Goal: Information Seeking & Learning: Compare options

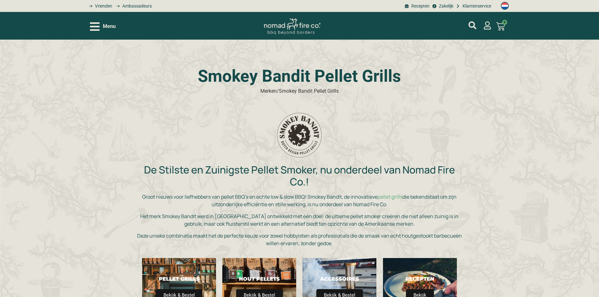
scroll to position [63, 0]
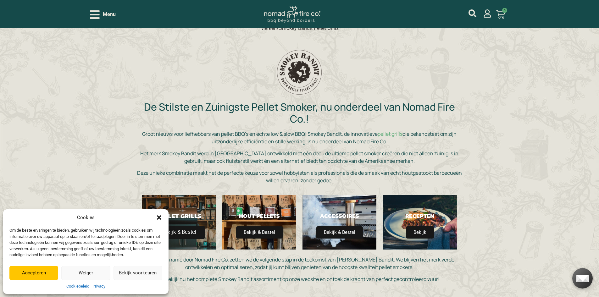
click at [177, 237] on span "Bekijk & Bestel" at bounding box center [179, 233] width 51 height 14
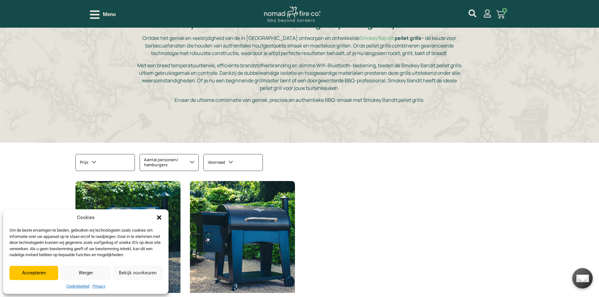
scroll to position [220, 0]
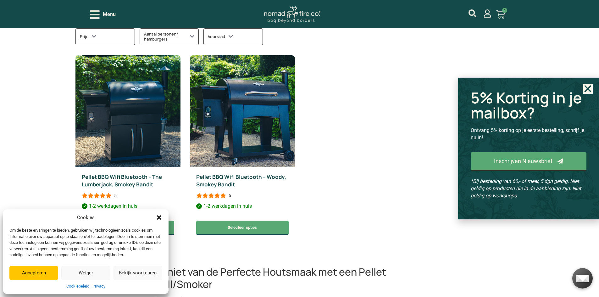
click at [35, 275] on button "Accepteren" at bounding box center [33, 273] width 49 height 14
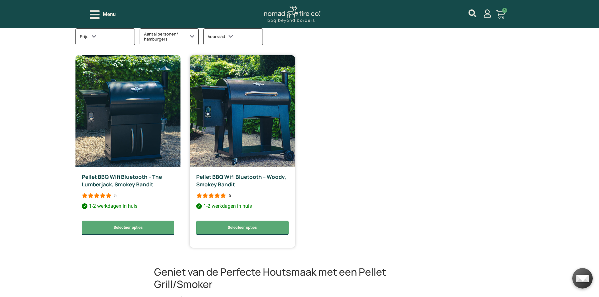
click at [211, 132] on img at bounding box center [242, 111] width 105 height 112
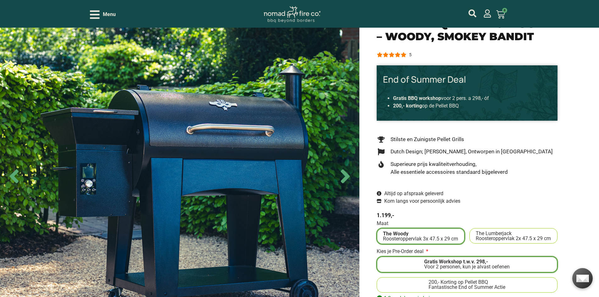
scroll to position [94, 0]
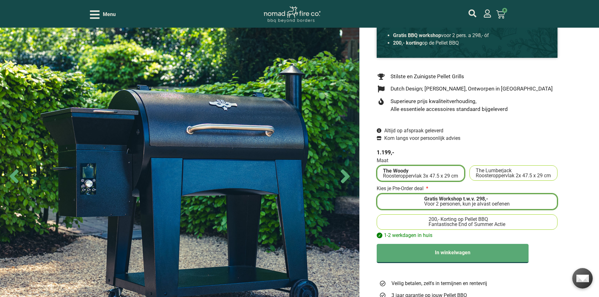
click at [488, 222] on div "Fantastische End of Summer Actie" at bounding box center [467, 224] width 77 height 5
click at [0, 0] on input "200,- Korting op Pellet BBQ Fantastische End of Summer Actie" at bounding box center [0, 0] width 0 height 0
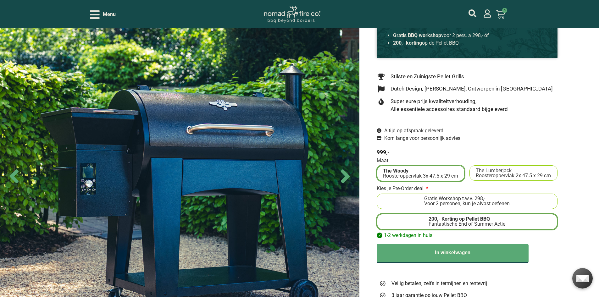
click at [513, 168] on span "The Lumberjack" at bounding box center [513, 170] width 75 height 5
click at [0, 0] on input "The Lumberjack Roosteroppervlak 2x 47.5 x 29 cm" at bounding box center [0, 0] width 0 height 0
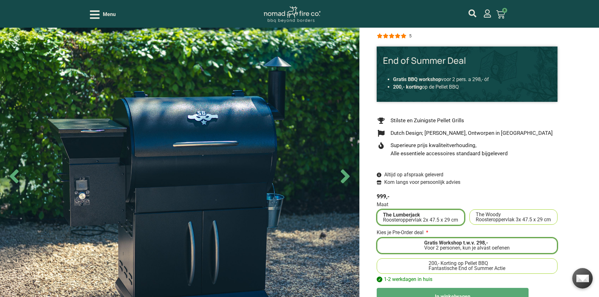
scroll to position [126, 0]
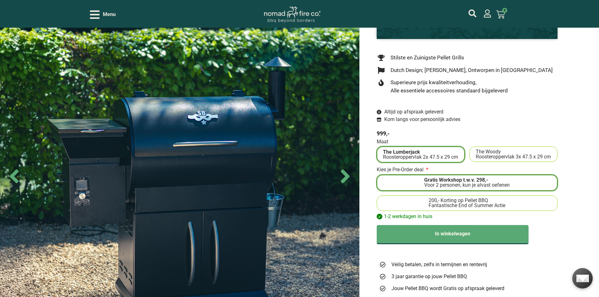
click at [456, 203] on div "Fantastische End of Summer Actie" at bounding box center [467, 205] width 77 height 5
click at [0, 0] on input "200,- Korting op Pellet BBQ Fantastische End of Summer Actie" at bounding box center [0, 0] width 0 height 0
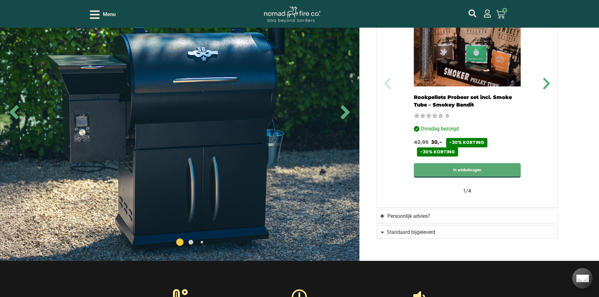
scroll to position [598, 0]
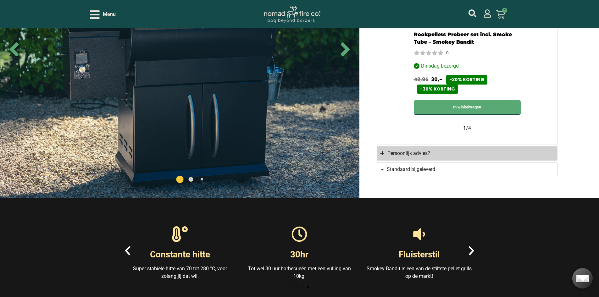
click at [408, 152] on summary "Persoonlijk advies?" at bounding box center [467, 153] width 181 height 14
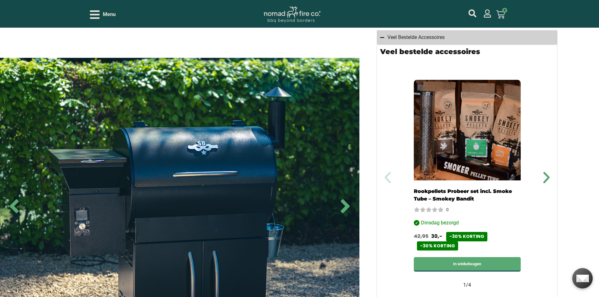
scroll to position [410, 0]
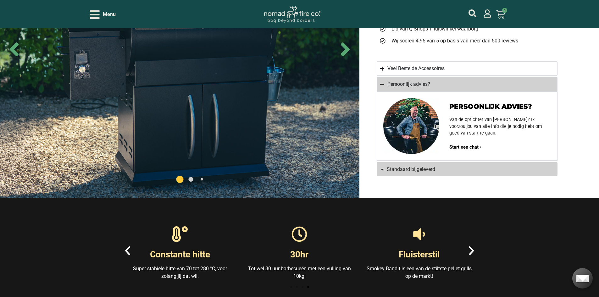
click at [416, 167] on span "Standaard bijgeleverd" at bounding box center [411, 169] width 48 height 5
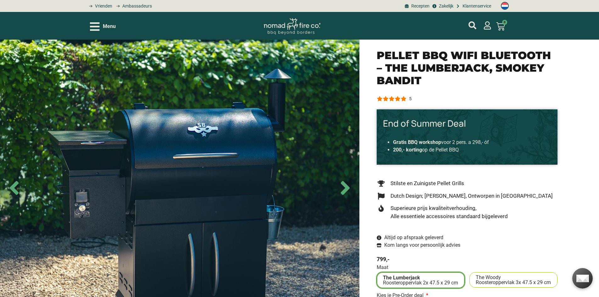
click at [505, 280] on div "Roosteroppervlak 3x 47.5 x 29 cm" at bounding box center [513, 282] width 75 height 5
click at [0, 0] on input "The Woody Roosteroppervlak 3x 47.5 x 29 cm" at bounding box center [0, 0] width 0 height 0
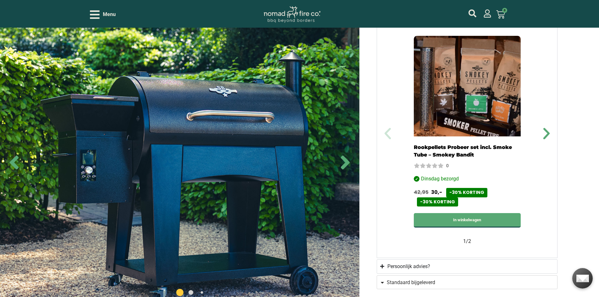
scroll to position [598, 0]
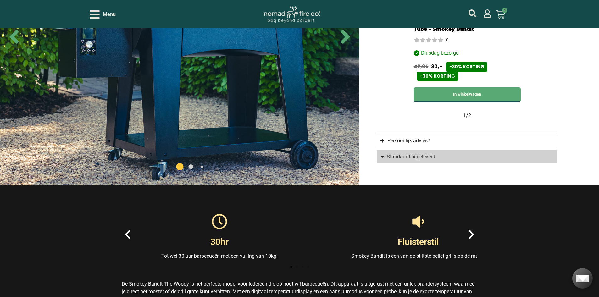
click at [424, 154] on span "Standaard bijgeleverd" at bounding box center [411, 156] width 48 height 5
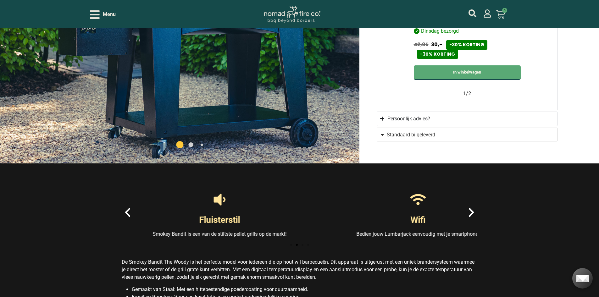
scroll to position [494, 0]
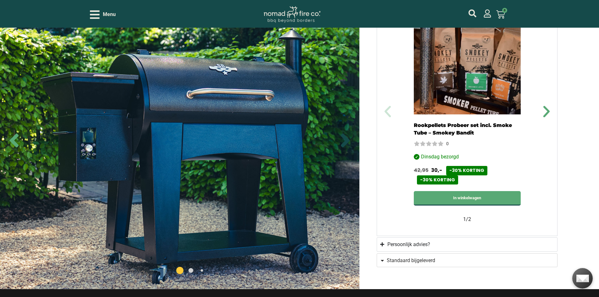
click at [345, 137] on icon "Next slide" at bounding box center [345, 141] width 9 height 14
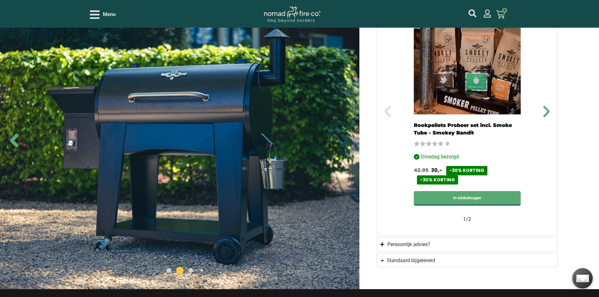
click at [345, 137] on icon "Next slide" at bounding box center [345, 141] width 9 height 14
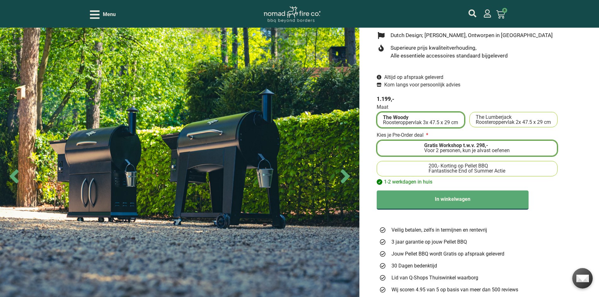
scroll to position [85, 0]
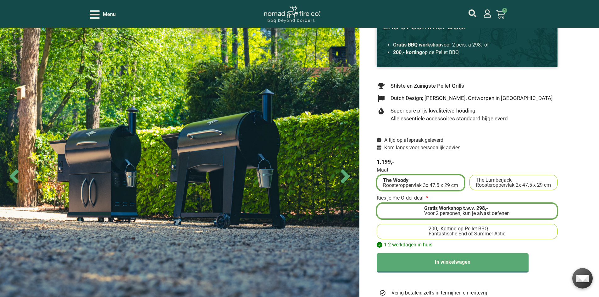
click at [505, 183] on div "Roosteroppervlak 2x 47.5 x 29 cm" at bounding box center [513, 185] width 75 height 5
click at [0, 0] on input "The Lumberjack Roosteroppervlak 2x 47.5 x 29 cm" at bounding box center [0, 0] width 0 height 0
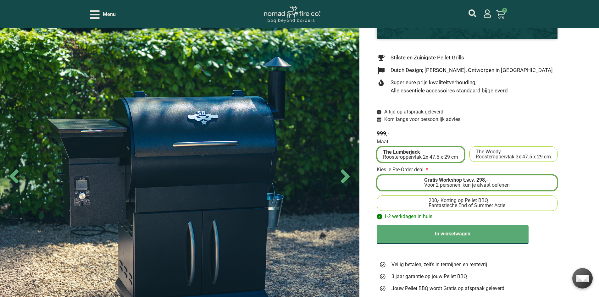
scroll to position [157, 0]
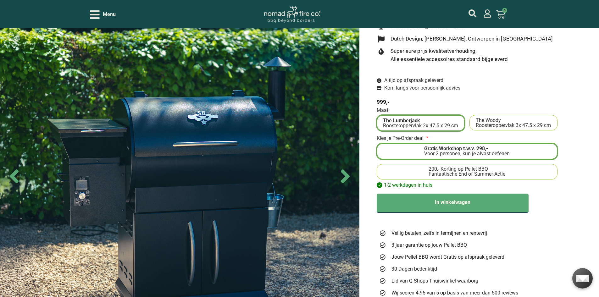
click at [453, 172] on div "Fantastische End of Summer Actie" at bounding box center [467, 174] width 77 height 5
click at [0, 0] on input "200,- Korting op Pellet BBQ Fantastische End of Summer Actie" at bounding box center [0, 0] width 0 height 0
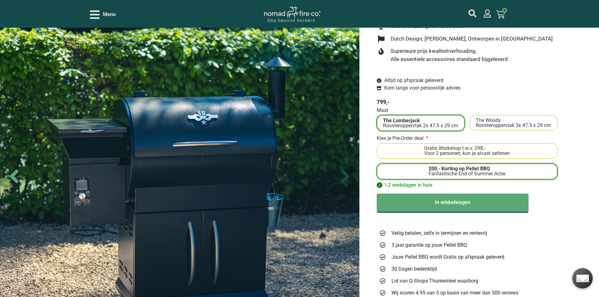
click at [346, 178] on icon "Next slide" at bounding box center [345, 177] width 9 height 14
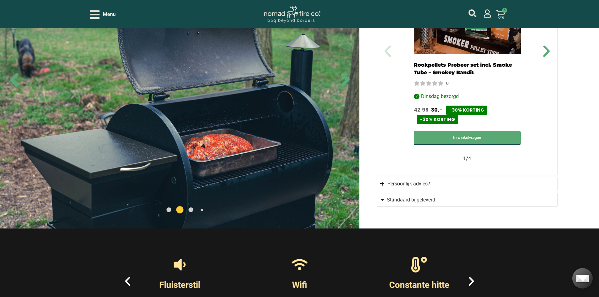
scroll to position [536, 0]
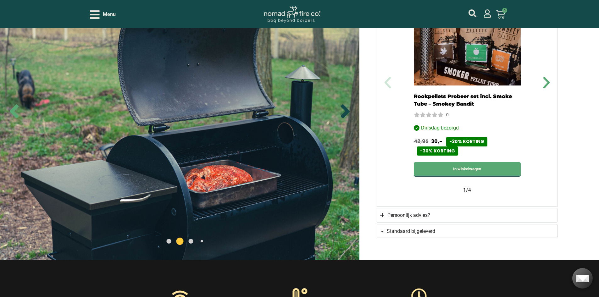
click at [348, 105] on icon "Next slide" at bounding box center [345, 111] width 9 height 14
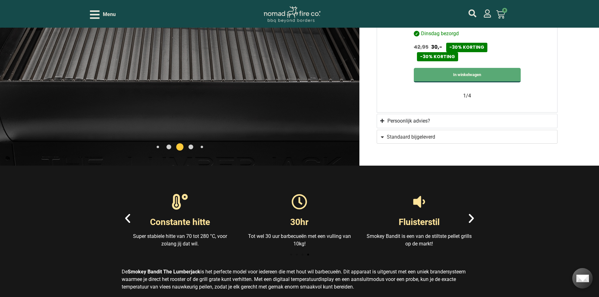
scroll to position [504, 0]
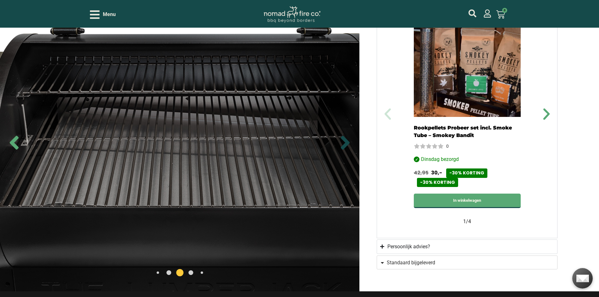
click at [346, 137] on icon "Next slide" at bounding box center [345, 143] width 9 height 14
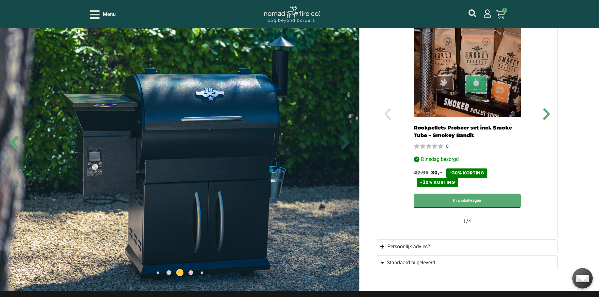
click at [346, 137] on icon "Next slide" at bounding box center [345, 143] width 9 height 14
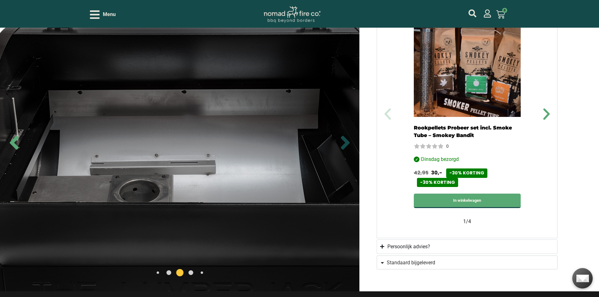
click at [346, 137] on icon "Next slide" at bounding box center [345, 143] width 9 height 14
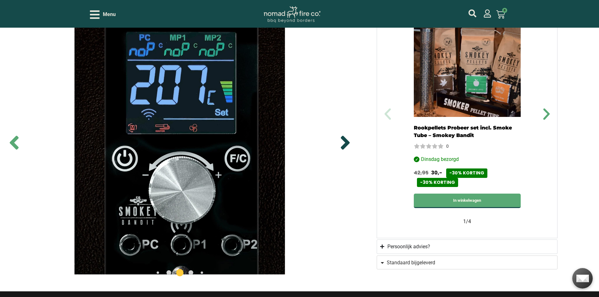
scroll to position [473, 0]
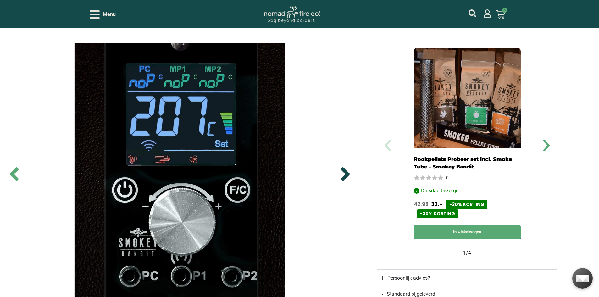
click at [348, 169] on icon "Next slide" at bounding box center [345, 174] width 9 height 14
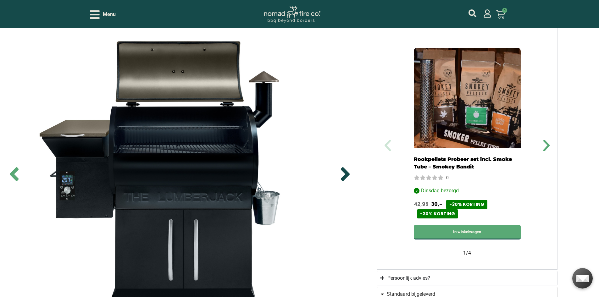
click at [348, 171] on icon "Next slide" at bounding box center [345, 174] width 22 height 22
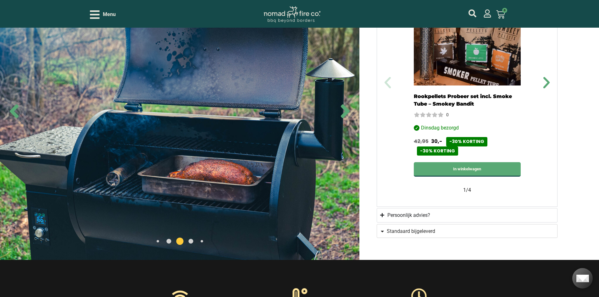
scroll to position [504, 0]
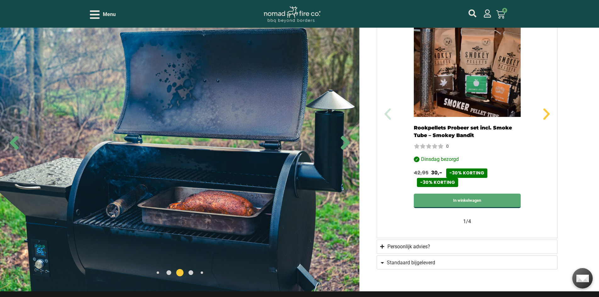
click at [545, 109] on icon "Volgende slide" at bounding box center [546, 114] width 15 height 15
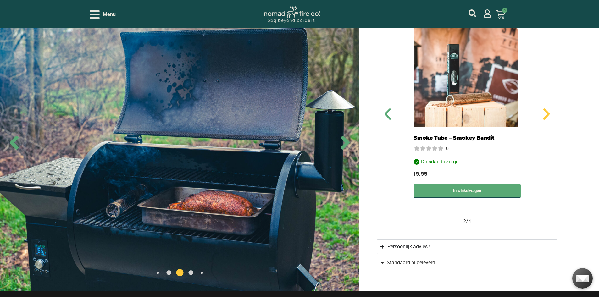
click at [545, 108] on icon "Volgende slide" at bounding box center [546, 114] width 15 height 15
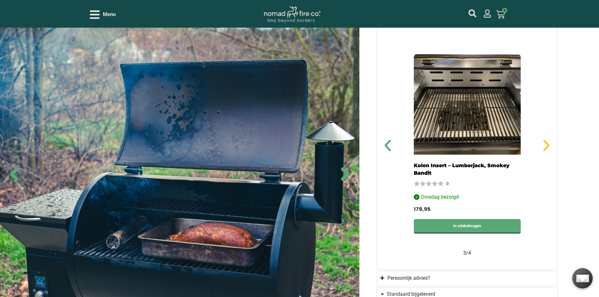
scroll to position [441, 0]
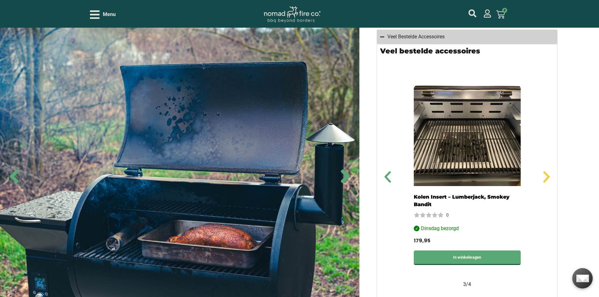
click at [545, 172] on icon "Volgende slide" at bounding box center [546, 177] width 15 height 15
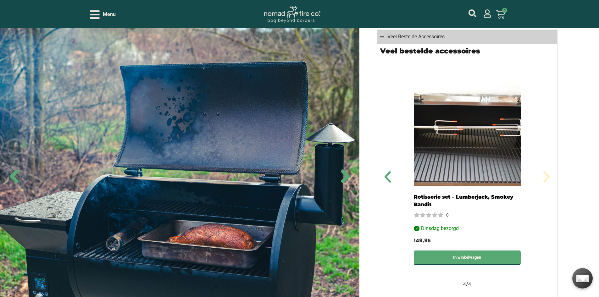
click at [545, 172] on icon "Volgende slide" at bounding box center [546, 177] width 15 height 15
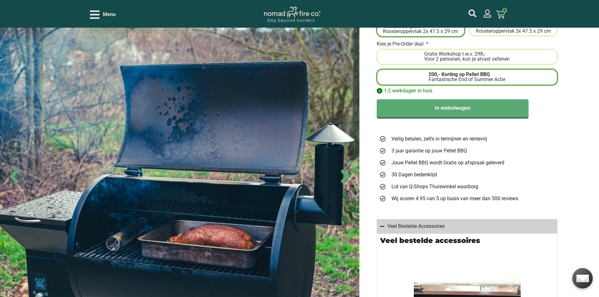
scroll to position [189, 0]
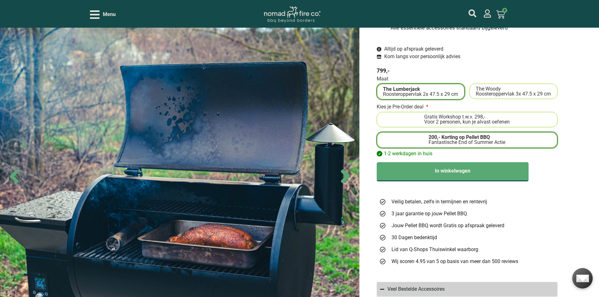
click at [500, 92] on div "Roosteroppervlak 3x 47.5 x 29 cm" at bounding box center [513, 94] width 75 height 5
click at [0, 0] on input "The Woody Roosteroppervlak 3x 47.5 x 29 cm" at bounding box center [0, 0] width 0 height 0
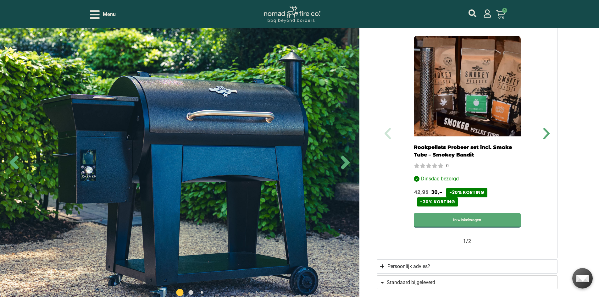
scroll to position [440, 0]
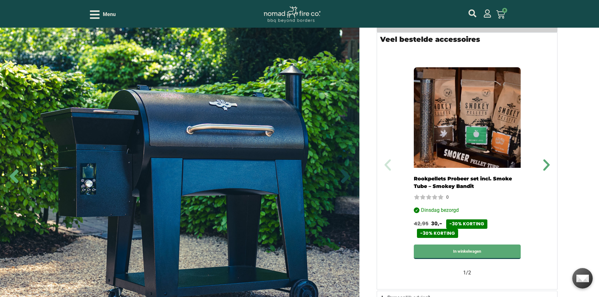
click at [349, 177] on icon "Next slide" at bounding box center [345, 176] width 22 height 22
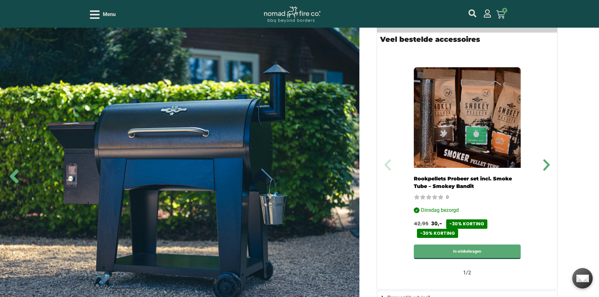
click at [349, 177] on icon "Next slide" at bounding box center [345, 176] width 22 height 22
